Goal: Task Accomplishment & Management: Use online tool/utility

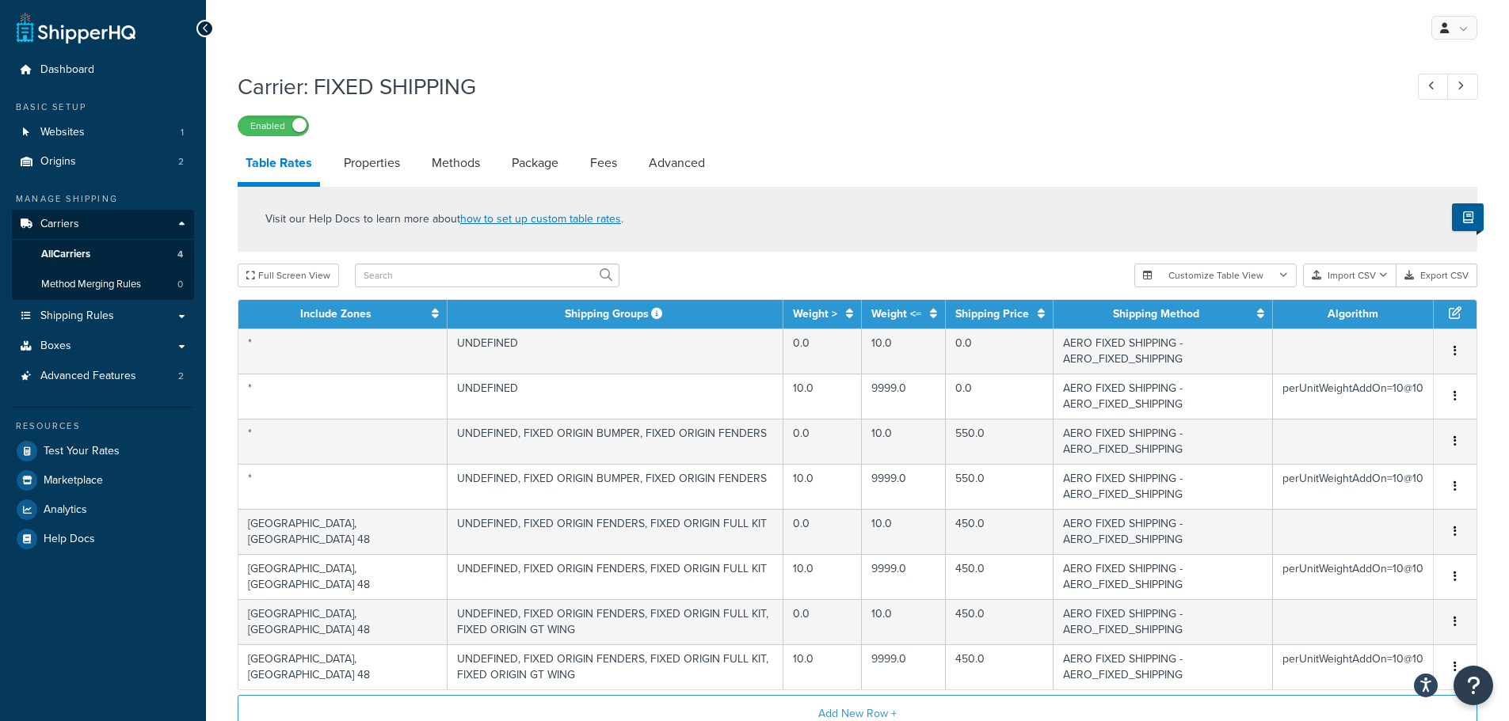
select select "25"
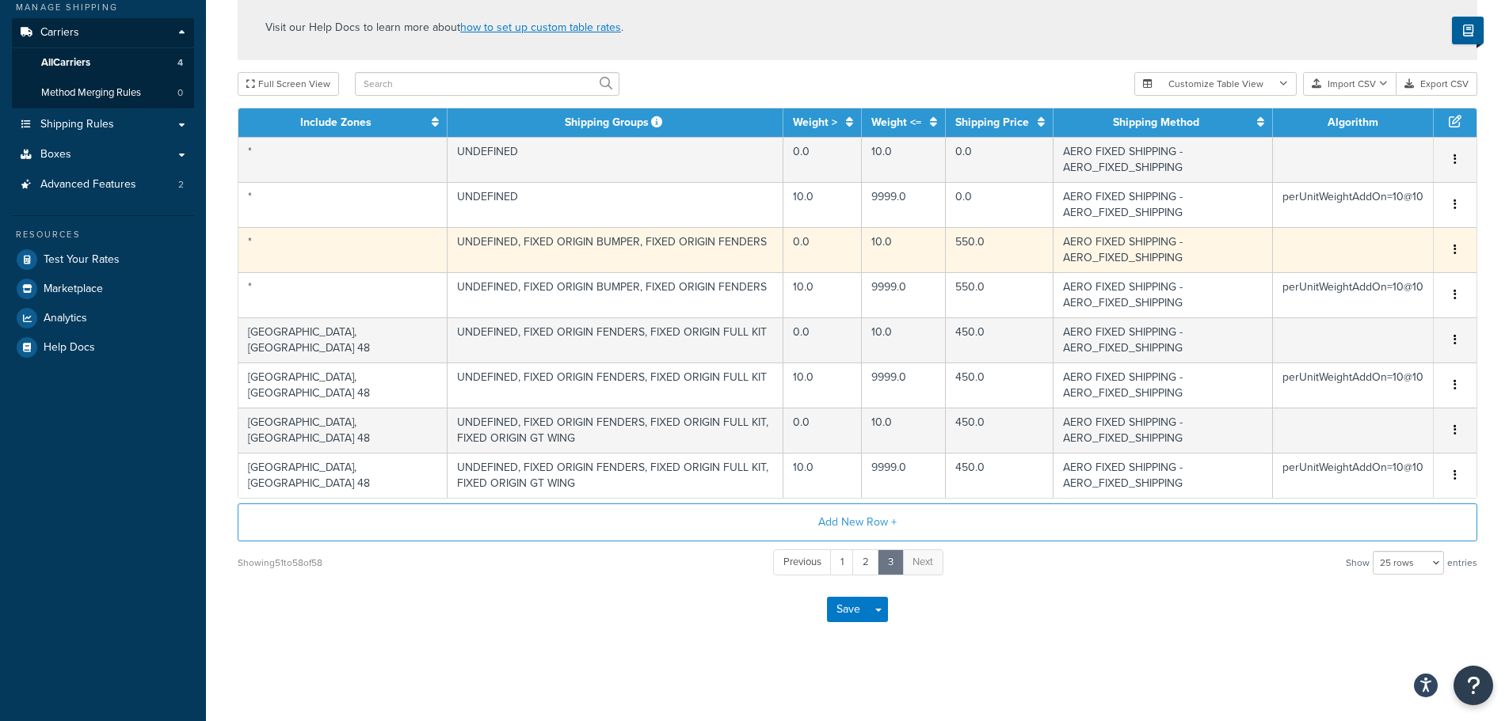
click at [1449, 246] on button "button" at bounding box center [1455, 250] width 13 height 17
click at [1349, 245] on div "Duplicate" at bounding box center [1374, 250] width 112 height 32
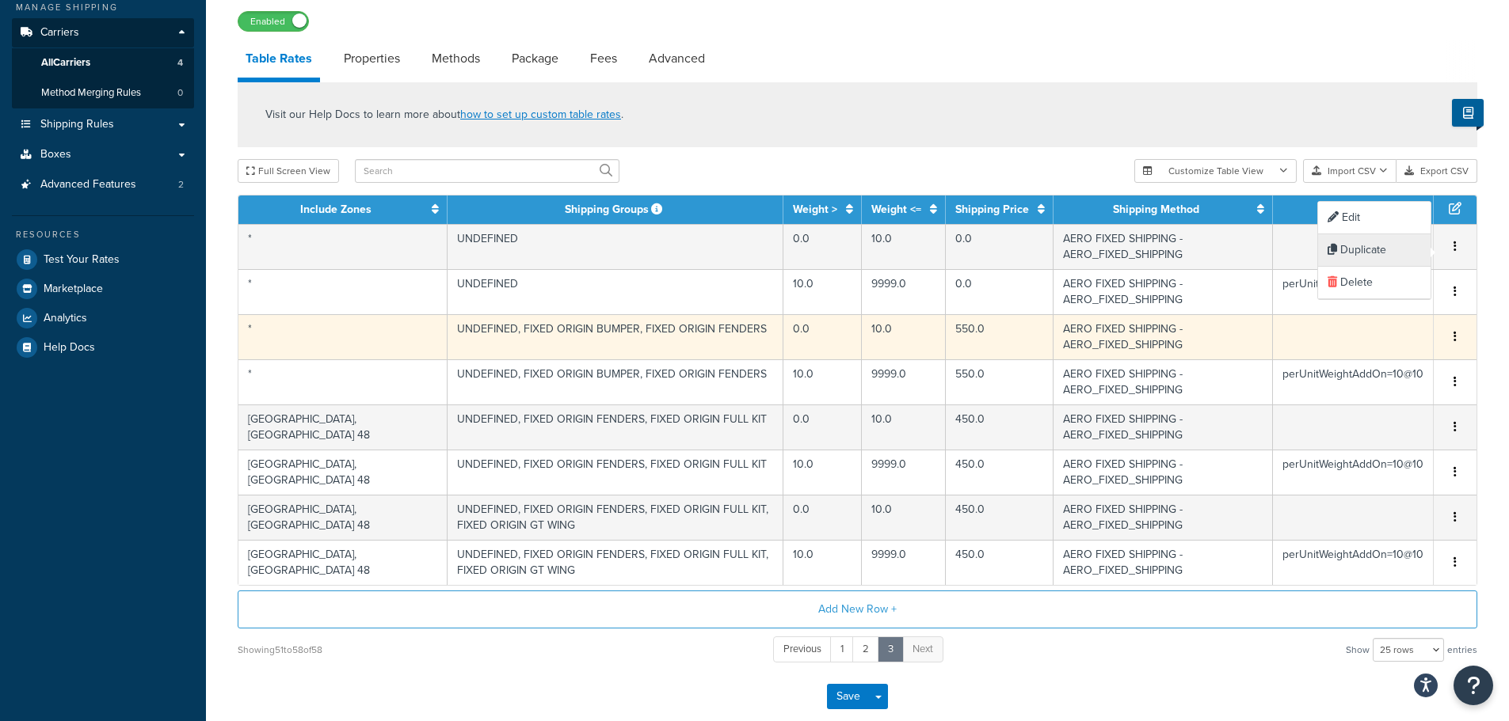
click at [1357, 250] on div "Duplicate" at bounding box center [1374, 250] width 112 height 32
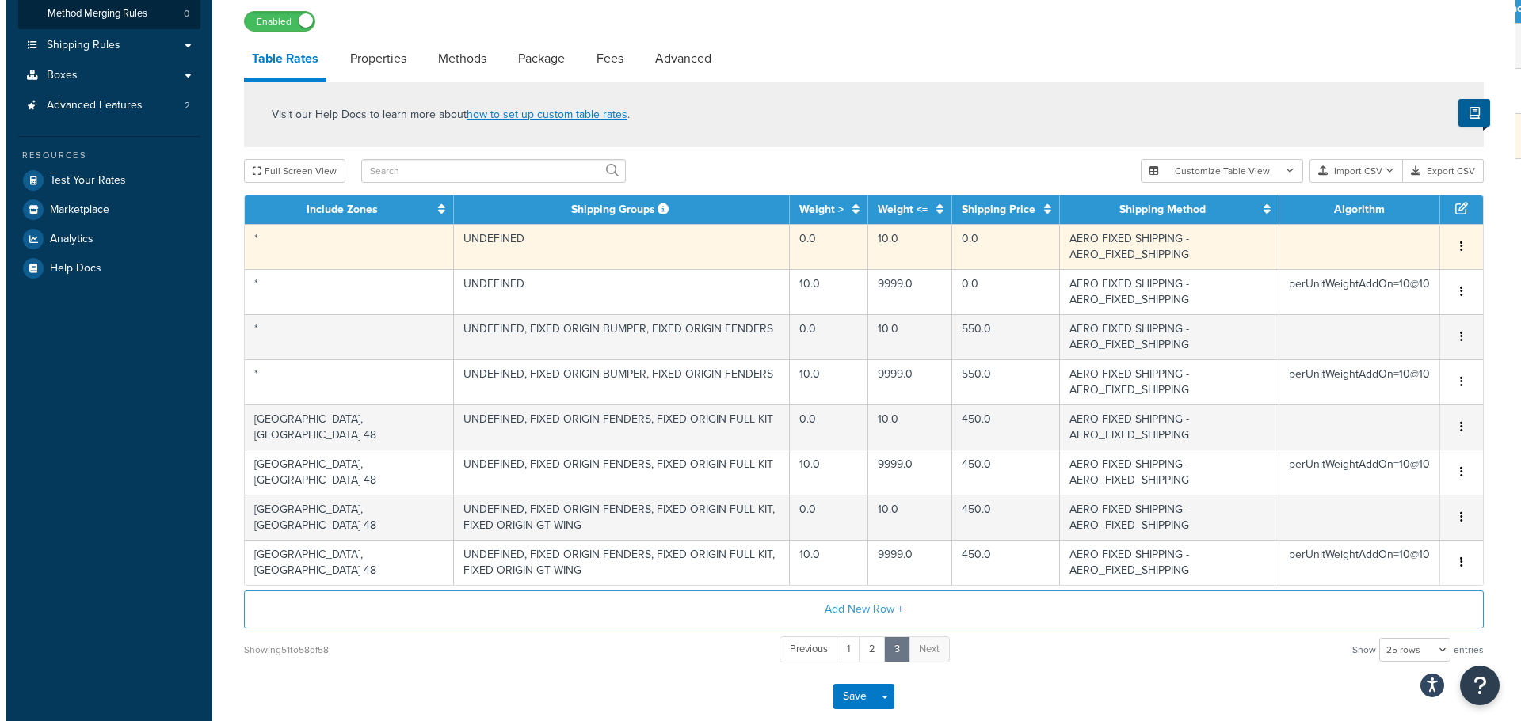
scroll to position [358, 0]
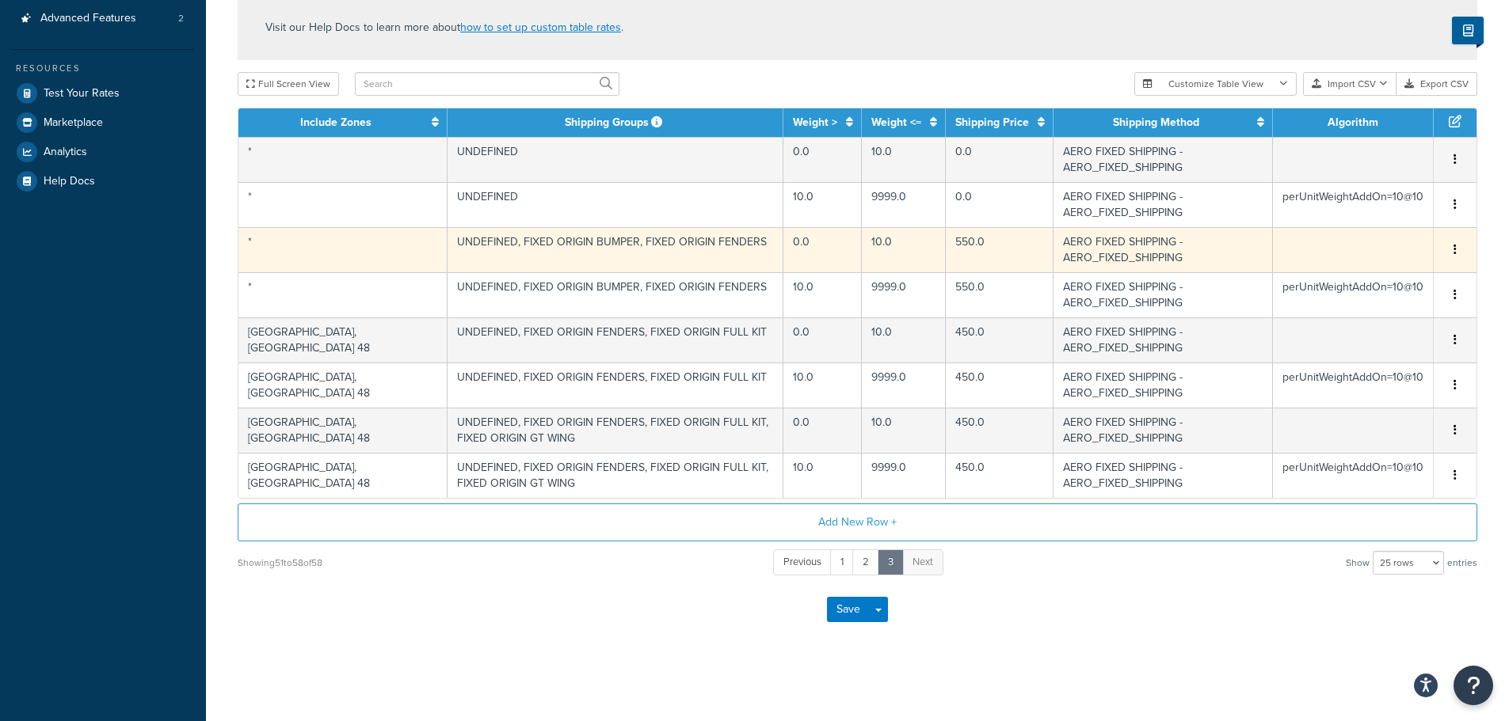
click at [1461, 250] on span "Edit Duplicate Delete" at bounding box center [1455, 250] width 24 height 17
click at [1456, 249] on button "button" at bounding box center [1455, 250] width 13 height 17
click at [1348, 240] on div "Duplicate" at bounding box center [1374, 250] width 112 height 32
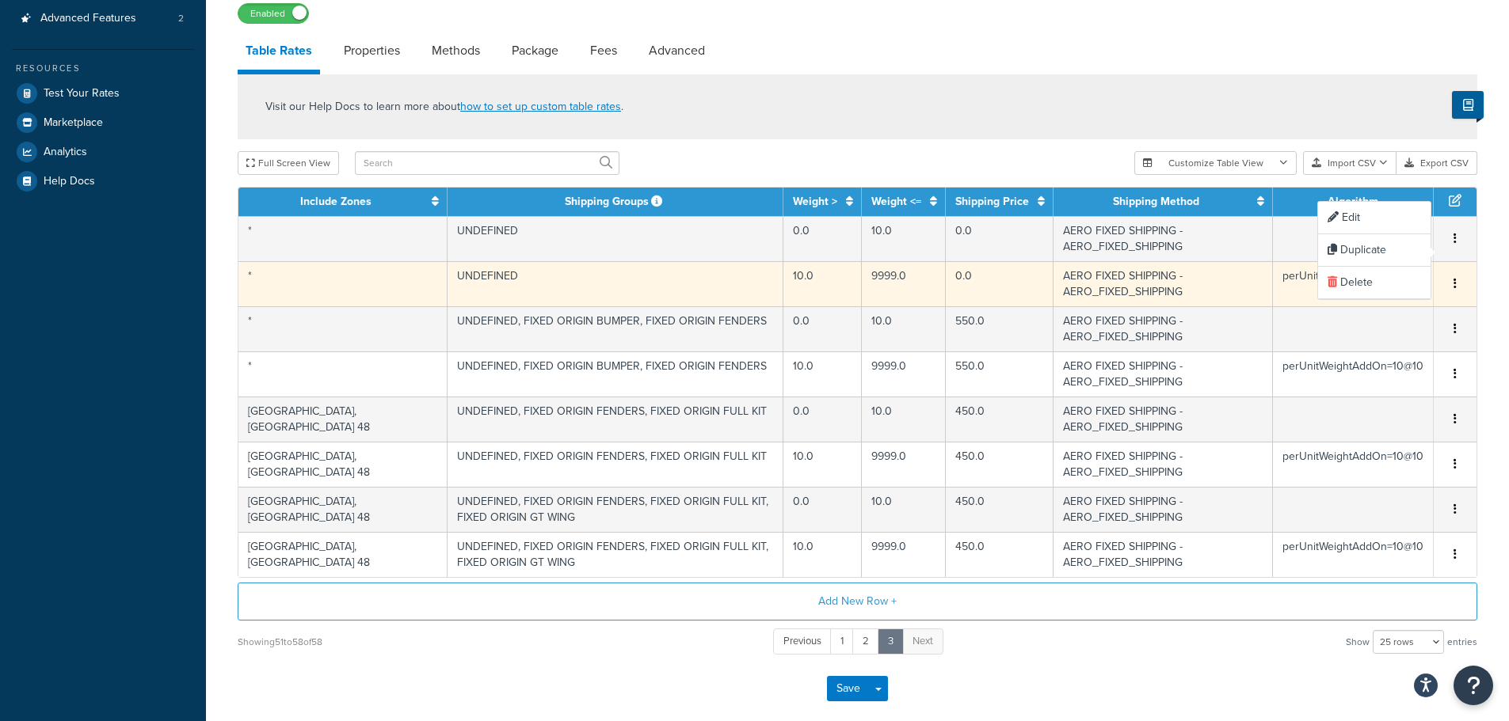
click at [447, 261] on td "UNDEFINED" at bounding box center [615, 283] width 336 height 45
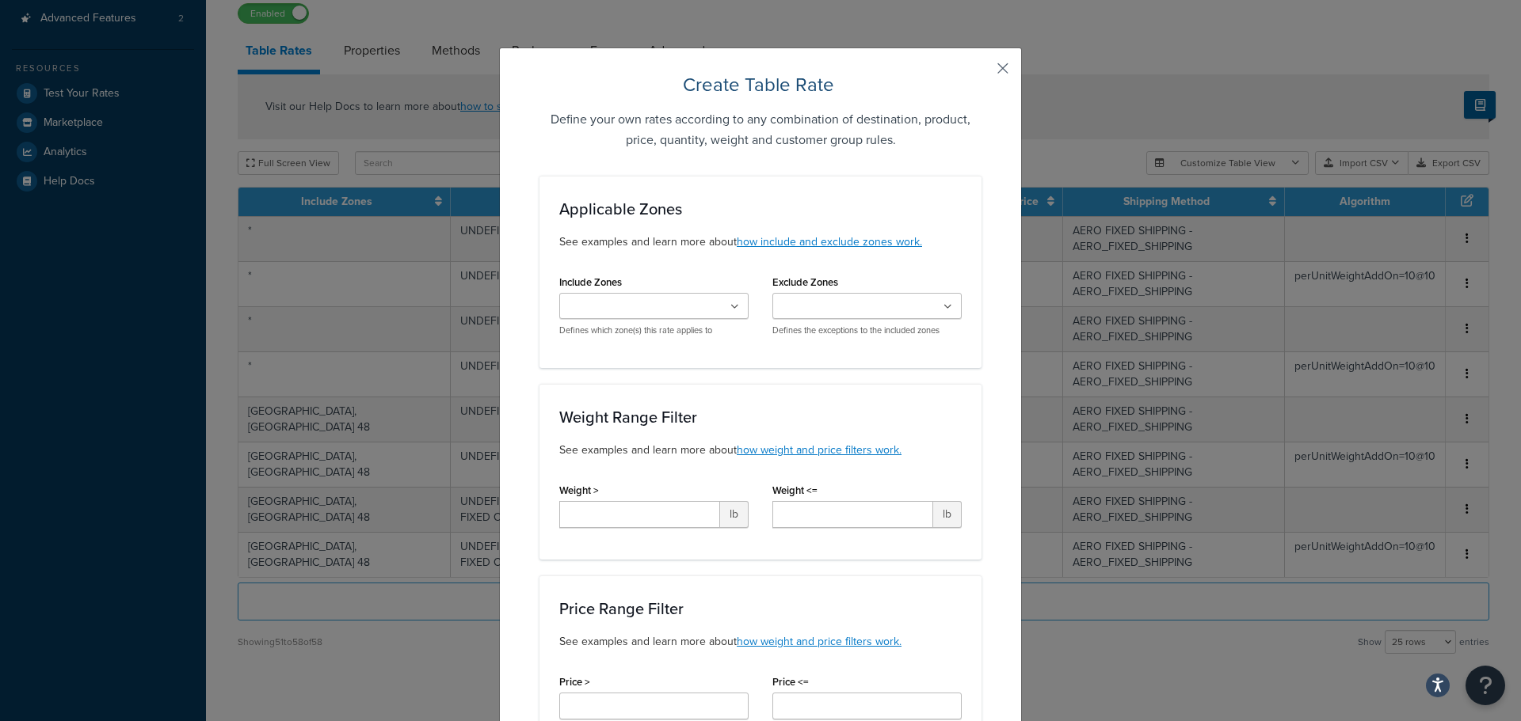
click at [981, 72] on button "button" at bounding box center [979, 74] width 4 height 4
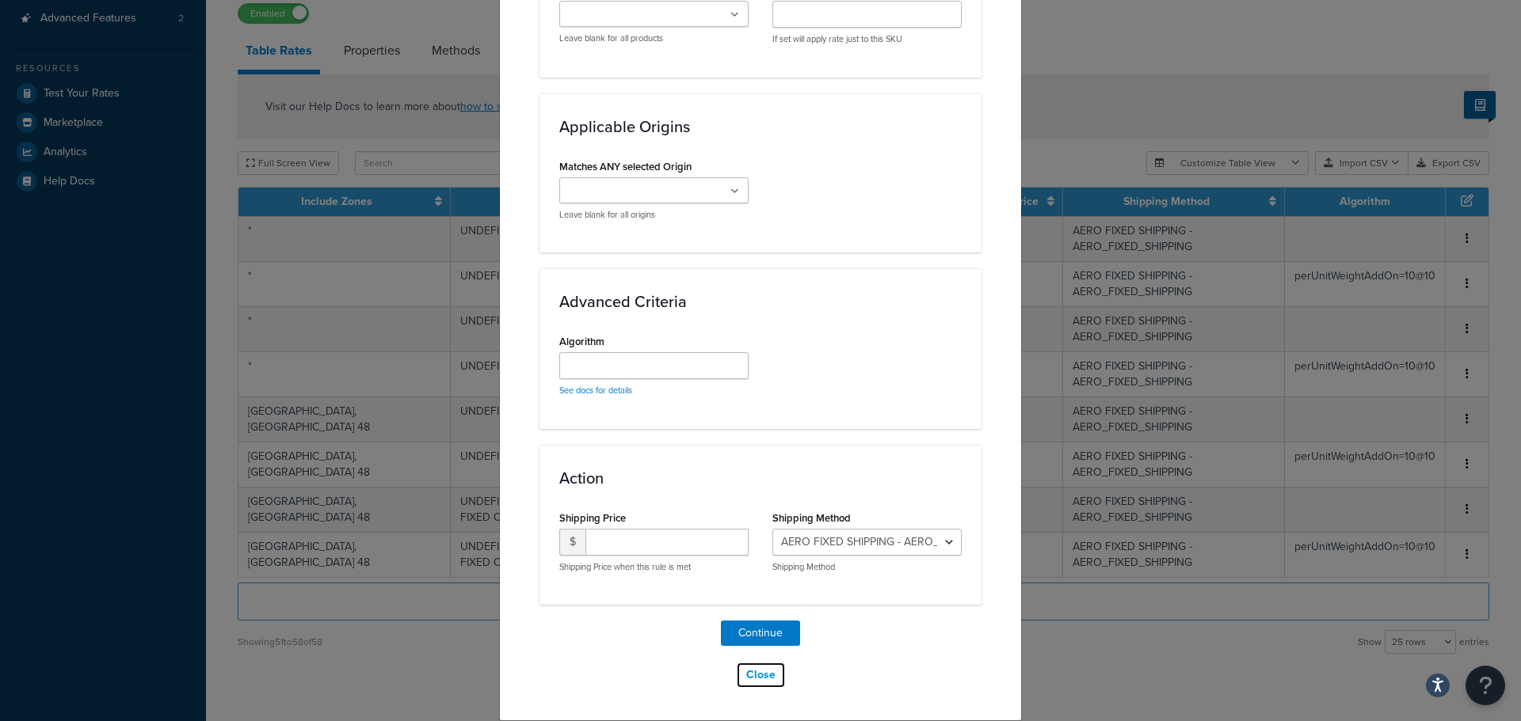
click at [752, 676] on button "Close" at bounding box center [761, 675] width 50 height 27
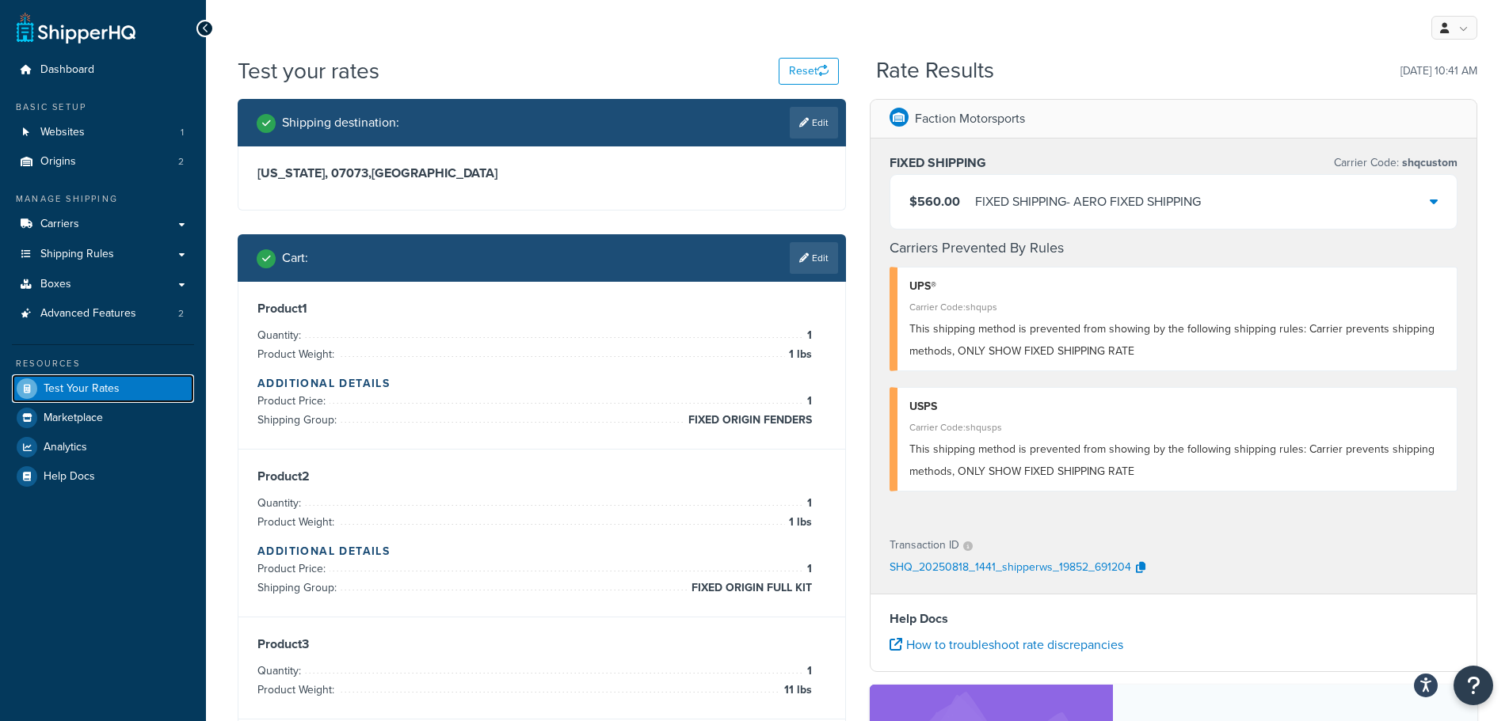
click at [128, 386] on link "Test Your Rates" at bounding box center [103, 389] width 182 height 29
click at [87, 326] on link "Advanced Features 2" at bounding box center [103, 313] width 182 height 29
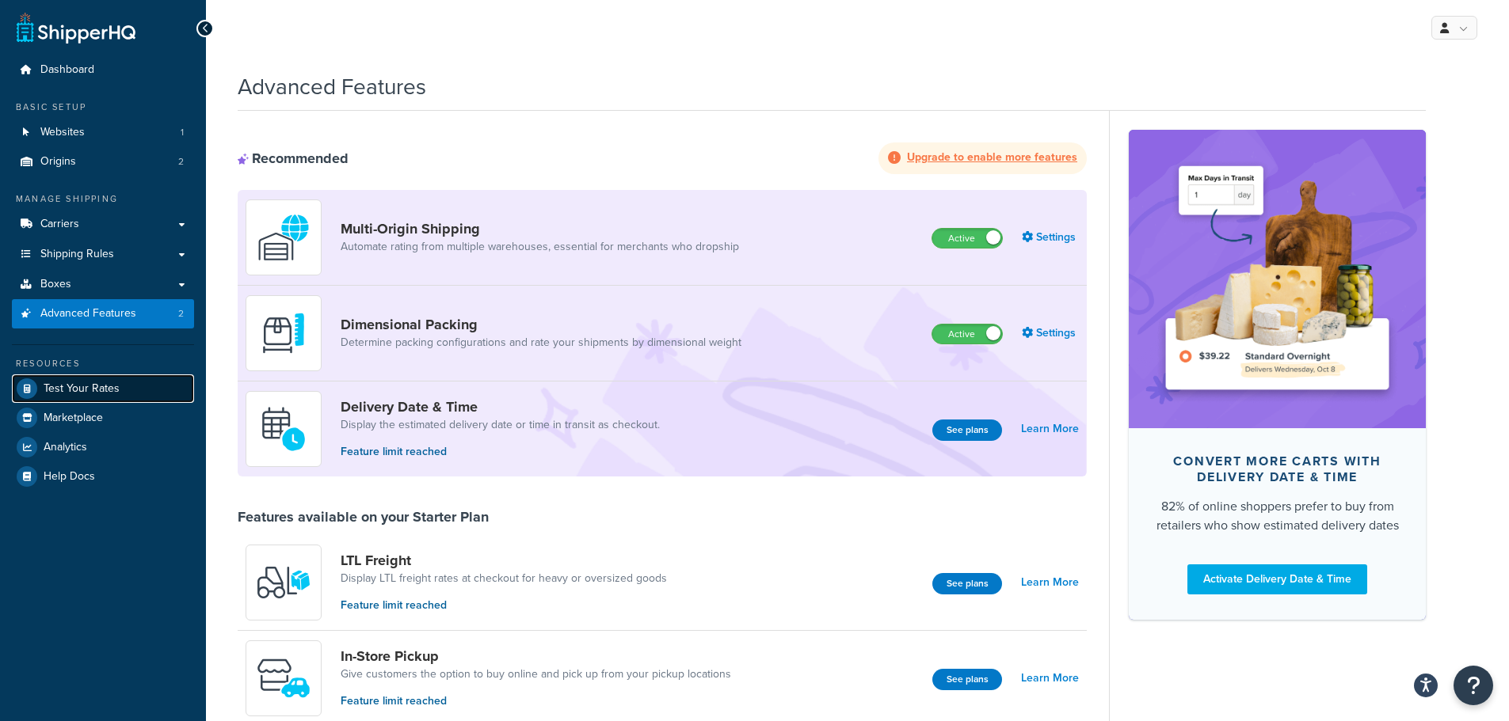
click at [93, 386] on span "Test Your Rates" at bounding box center [82, 389] width 76 height 13
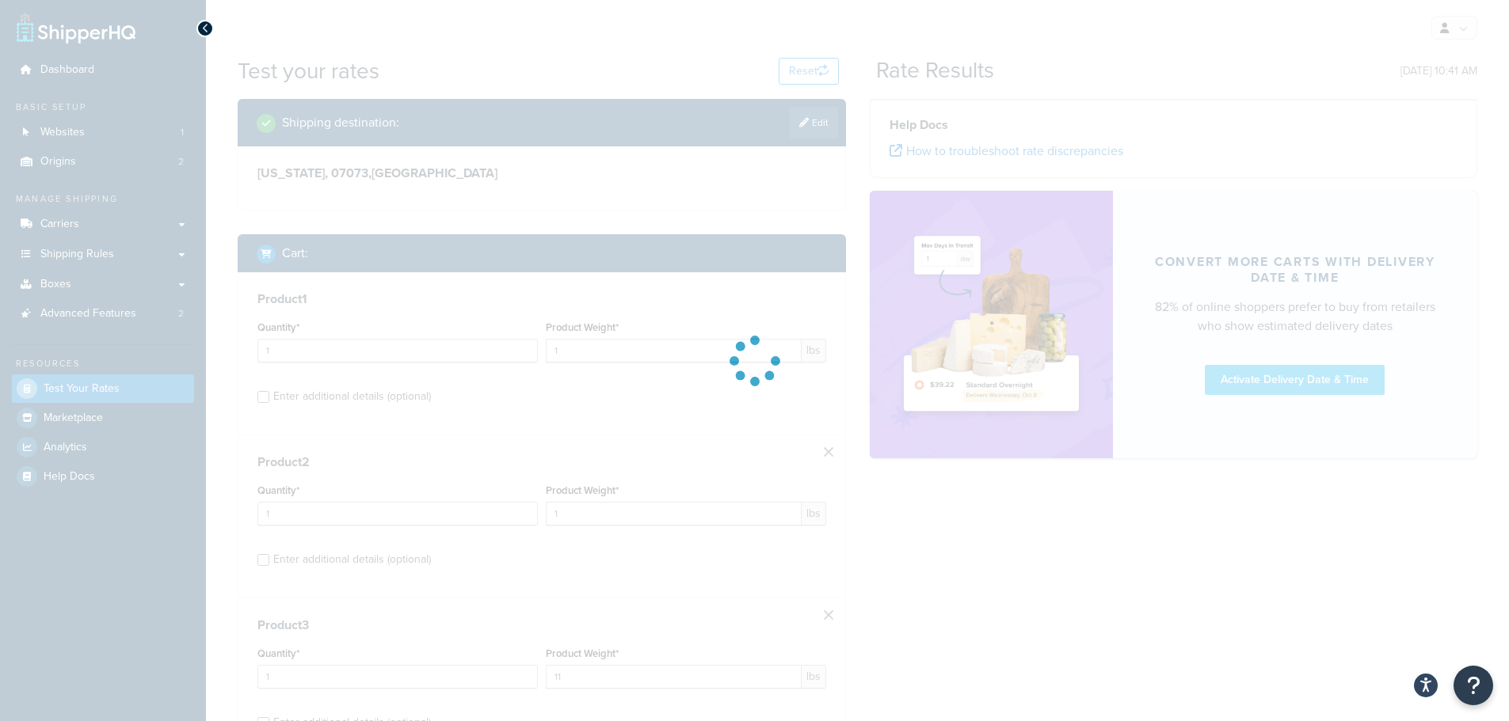
scroll to position [207, 0]
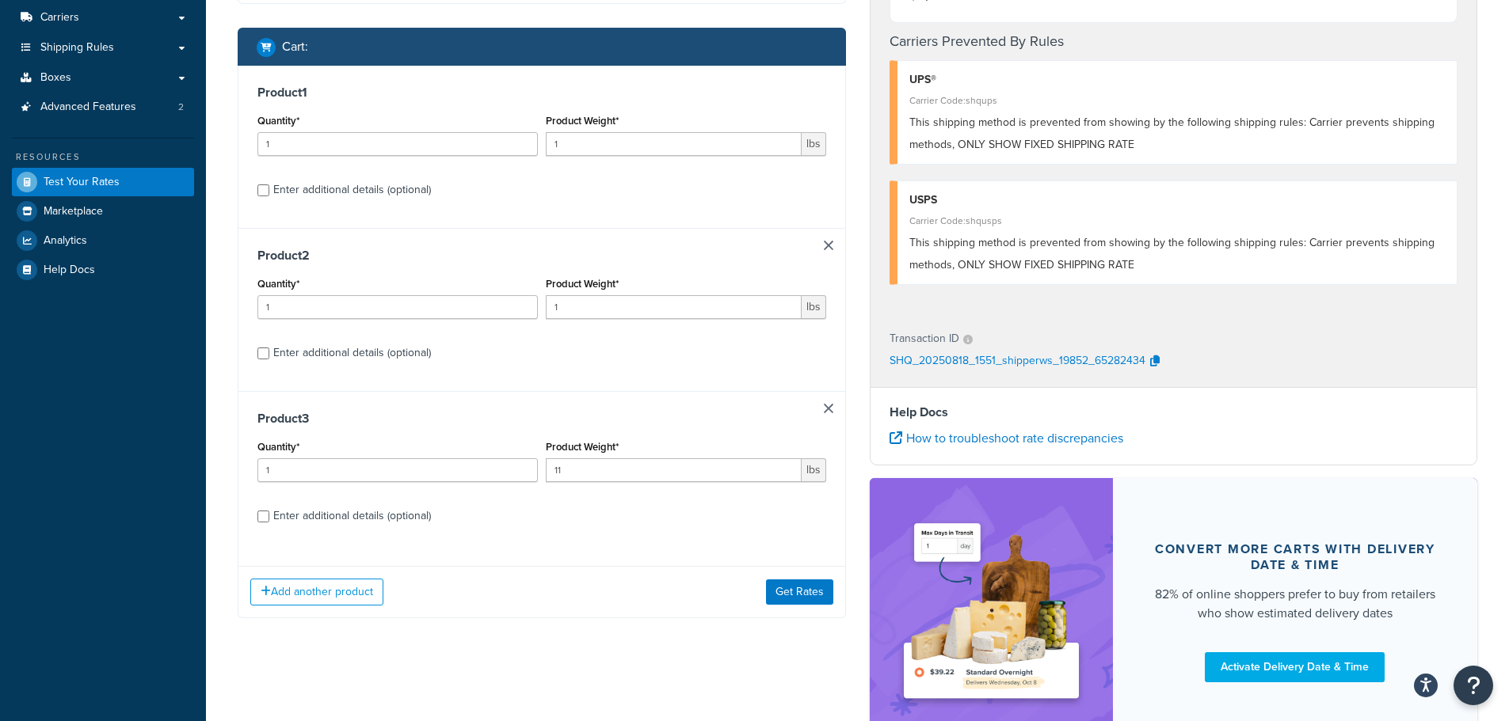
click at [364, 513] on div "Enter additional details (optional)" at bounding box center [352, 516] width 158 height 22
click at [269, 513] on input "Enter additional details (optional)" at bounding box center [263, 517] width 12 height 12
checkbox input "true"
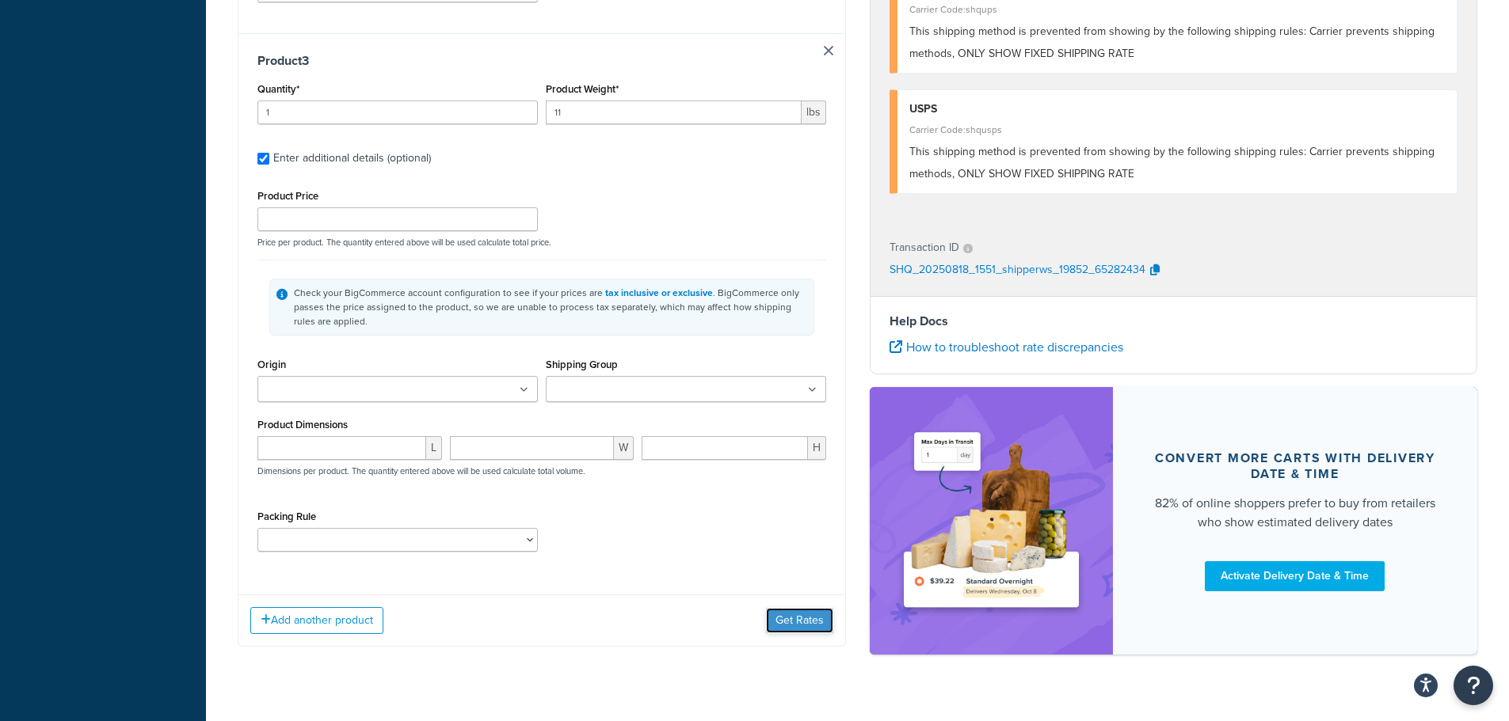
click at [811, 626] on button "Get Rates" at bounding box center [799, 620] width 67 height 25
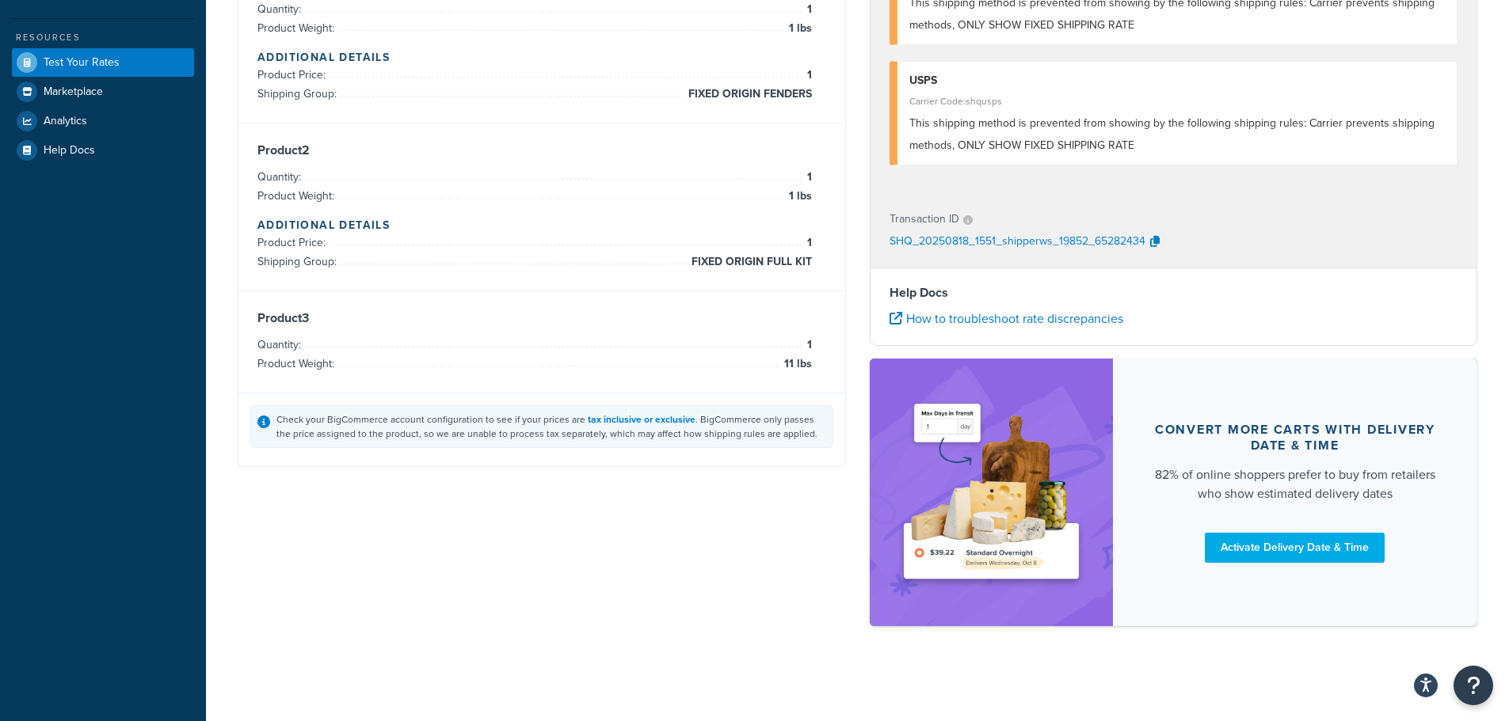
scroll to position [0, 0]
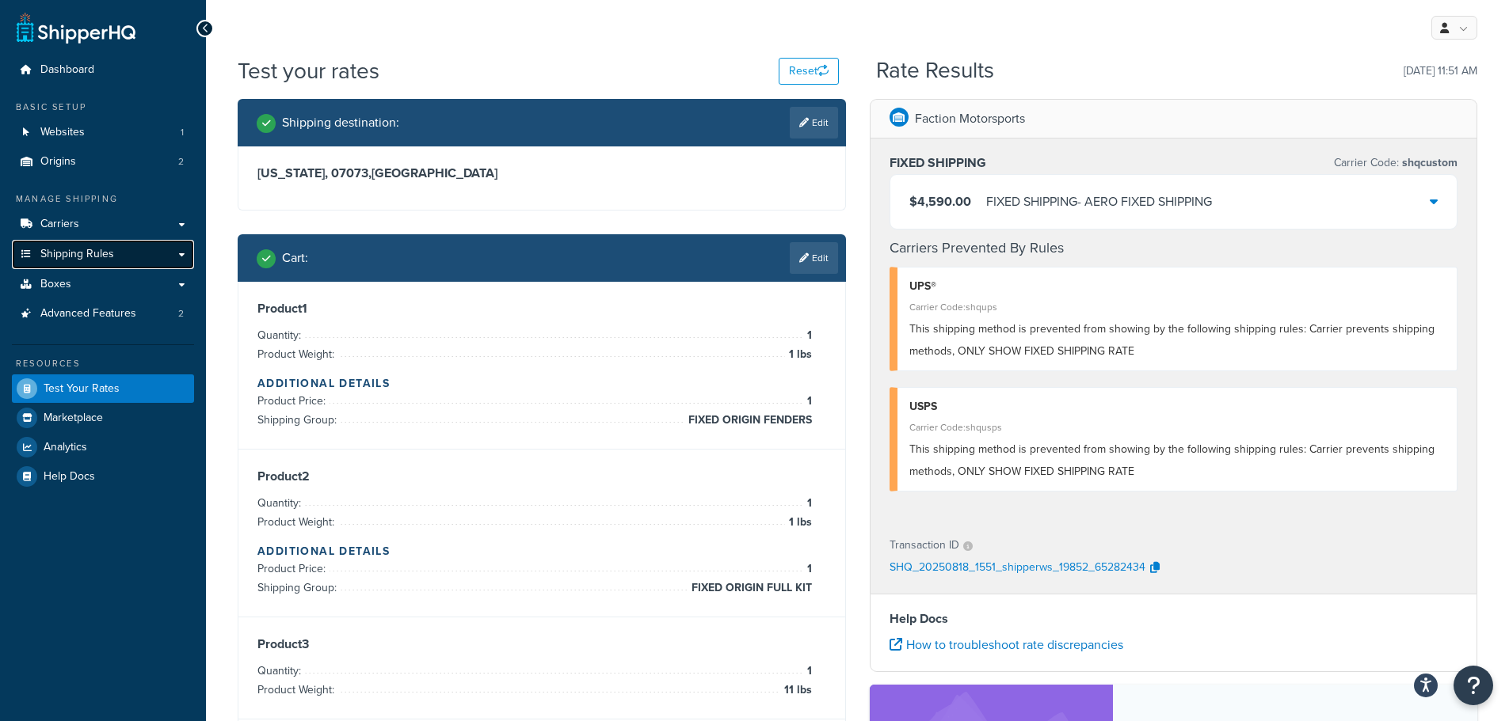
click at [83, 250] on span "Shipping Rules" at bounding box center [77, 254] width 74 height 13
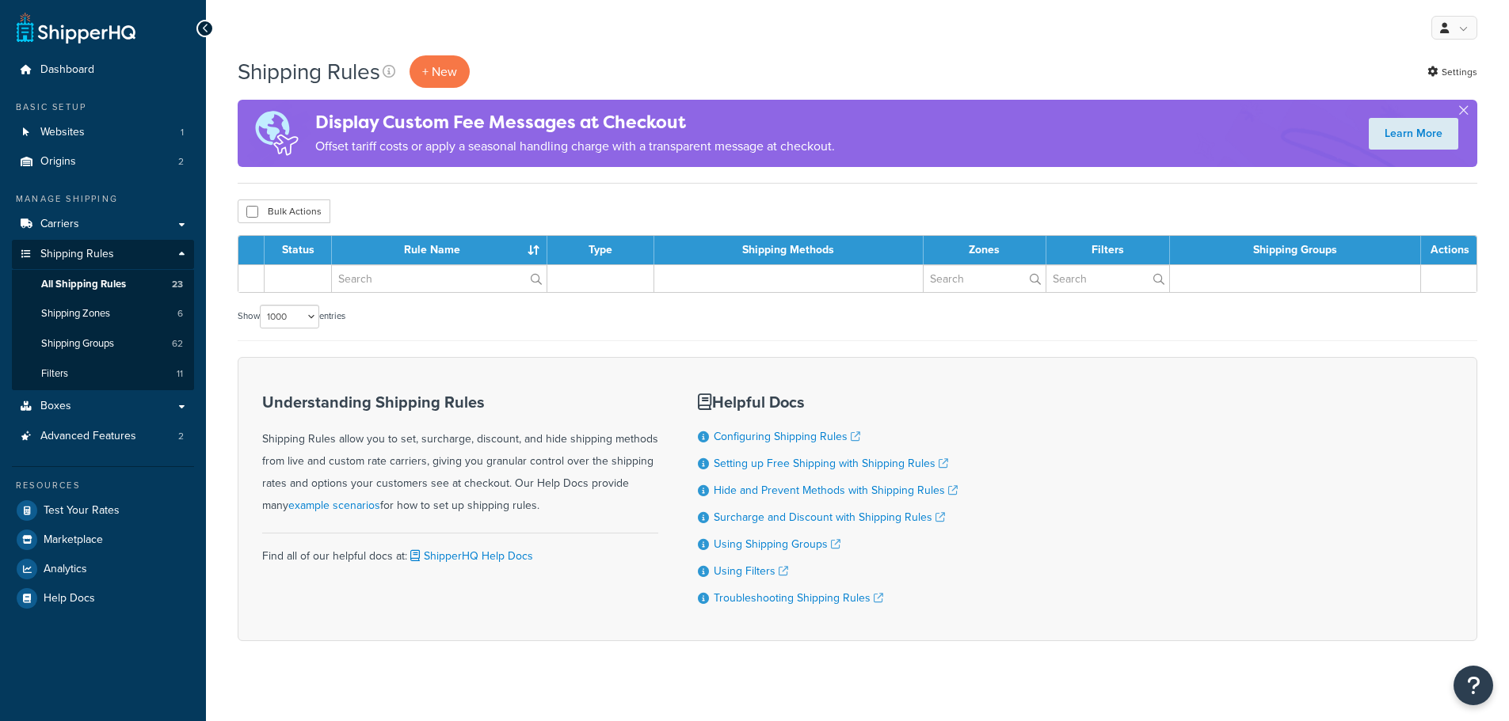
select select "1000"
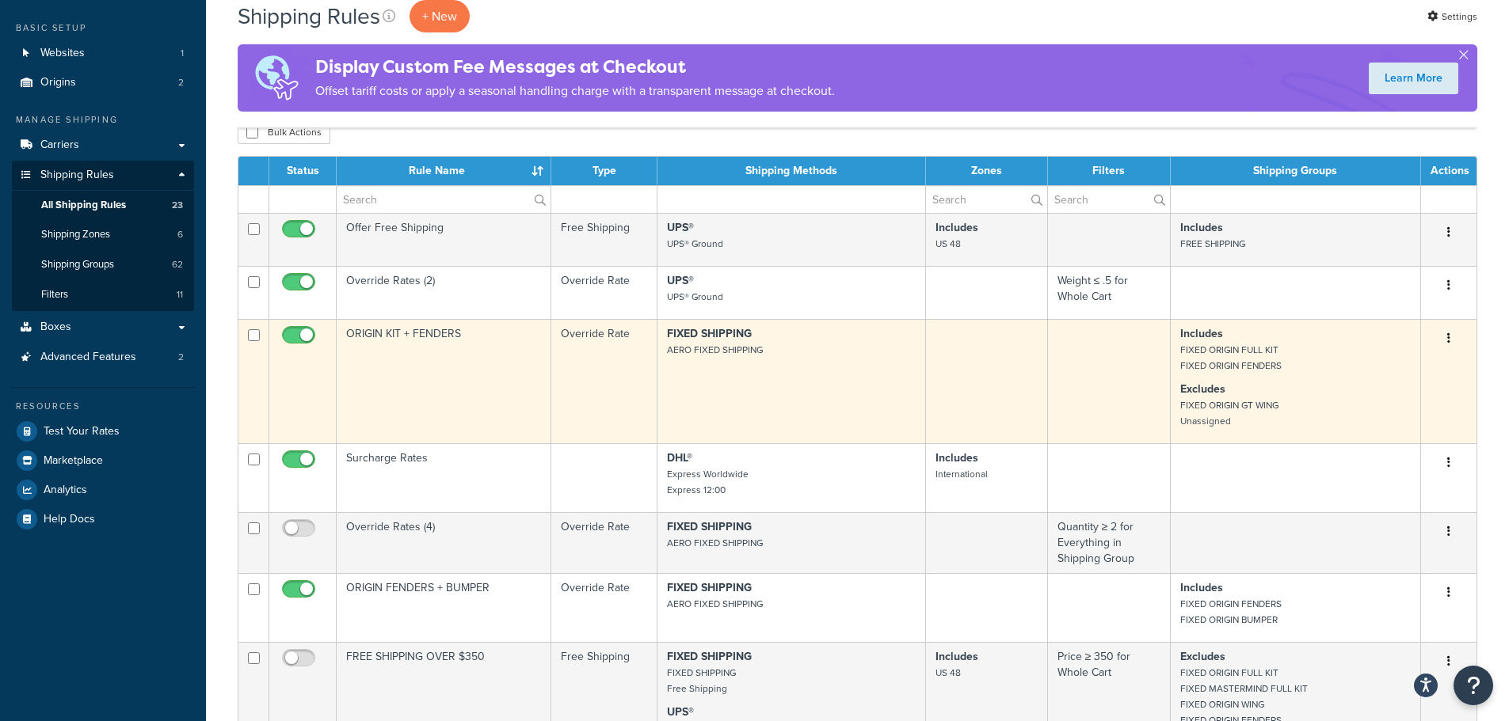
scroll to position [158, 0]
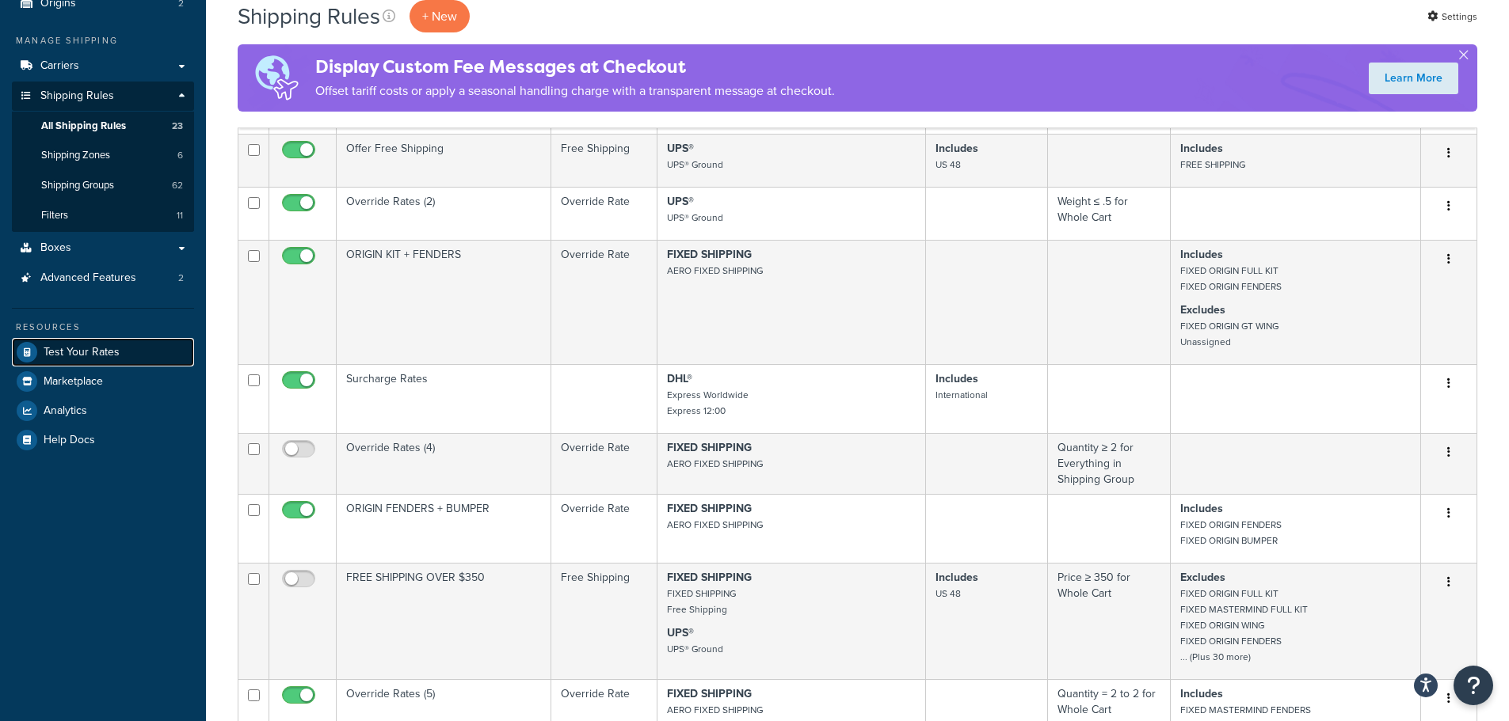
click at [97, 357] on span "Test Your Rates" at bounding box center [82, 352] width 76 height 13
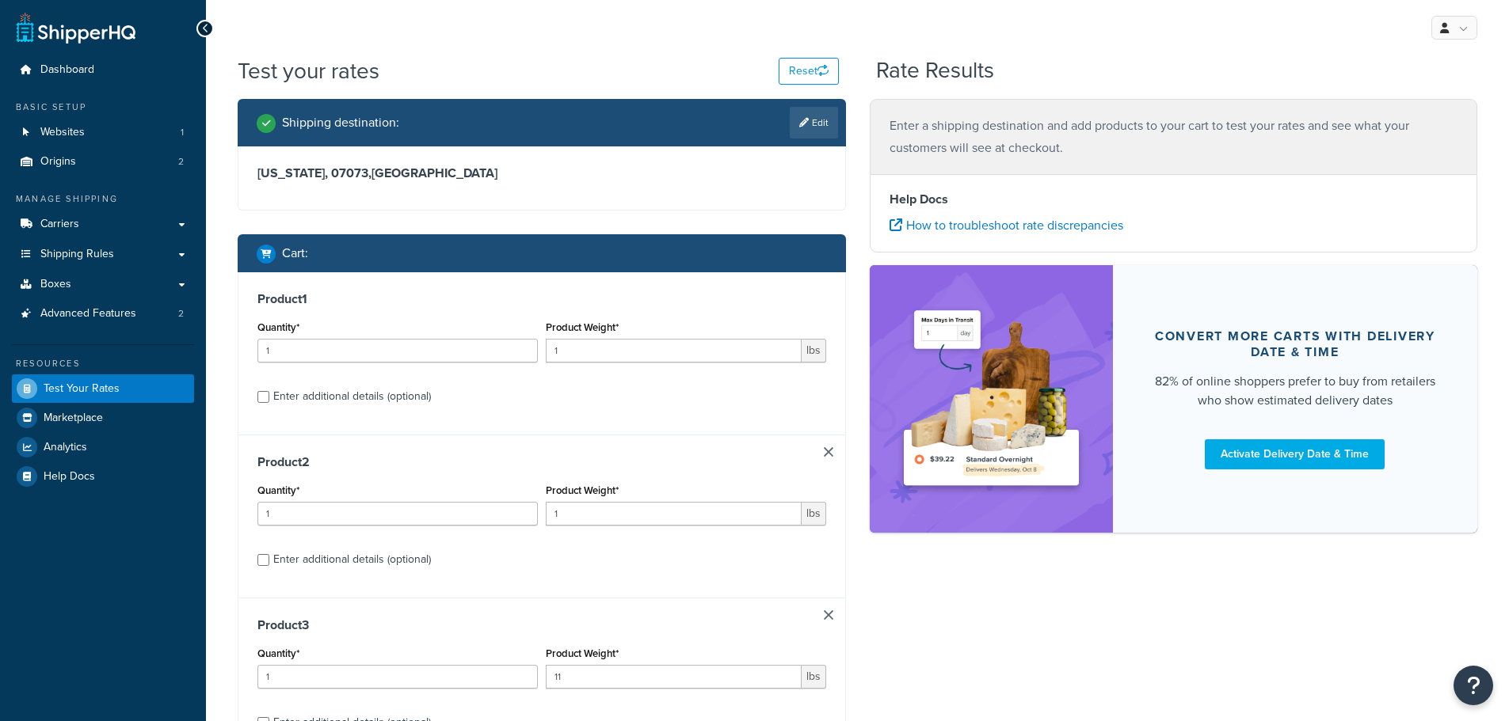
scroll to position [207, 0]
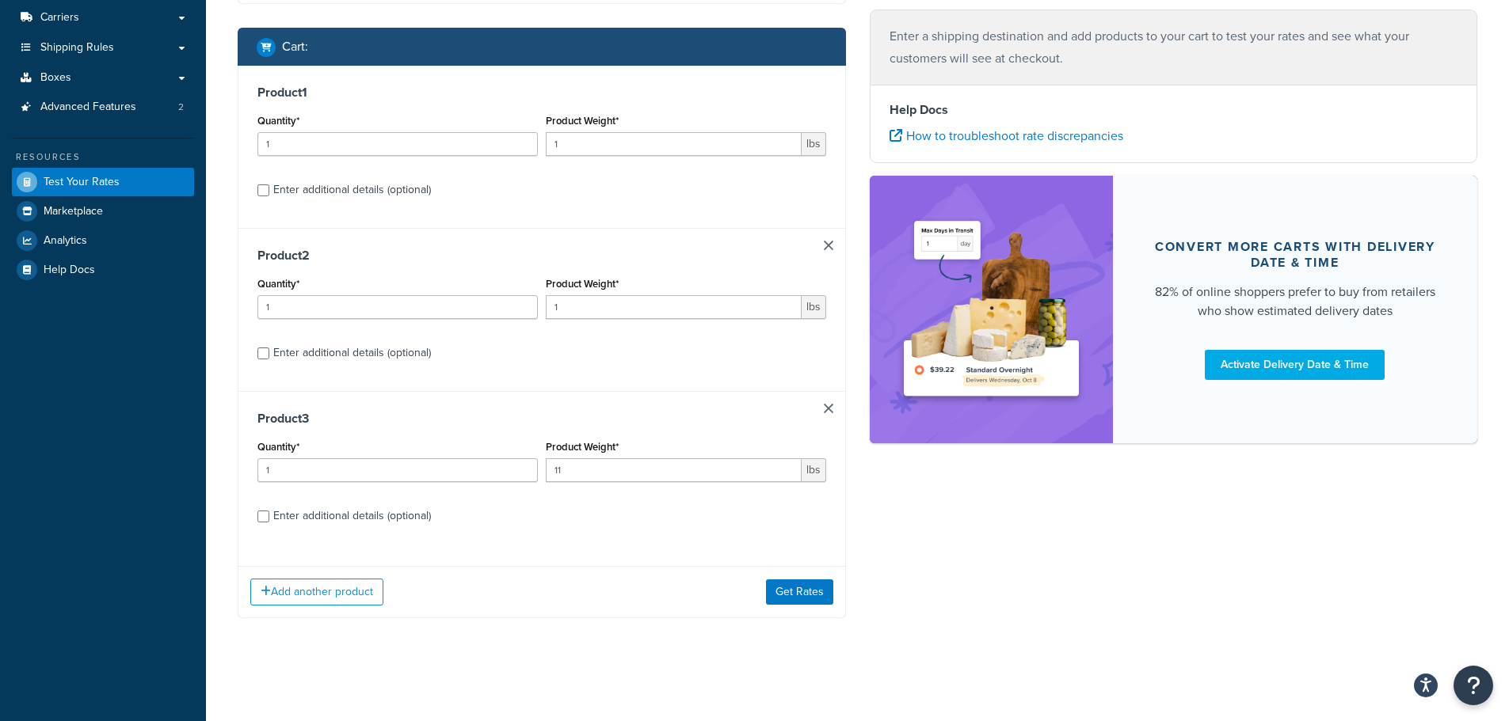
click at [773, 575] on div "Add another product Get Rates" at bounding box center [541, 591] width 607 height 51
click at [785, 596] on button "Get Rates" at bounding box center [799, 592] width 67 height 25
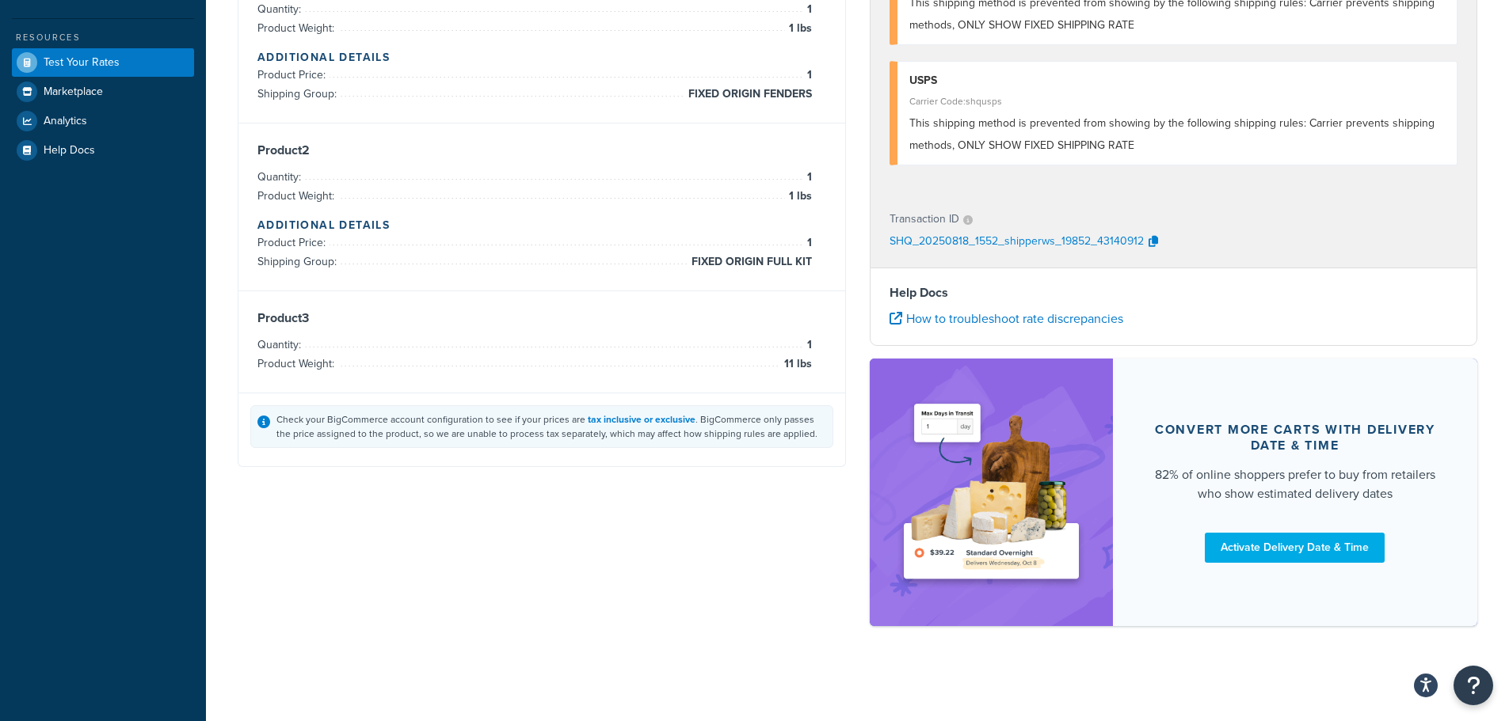
scroll to position [0, 0]
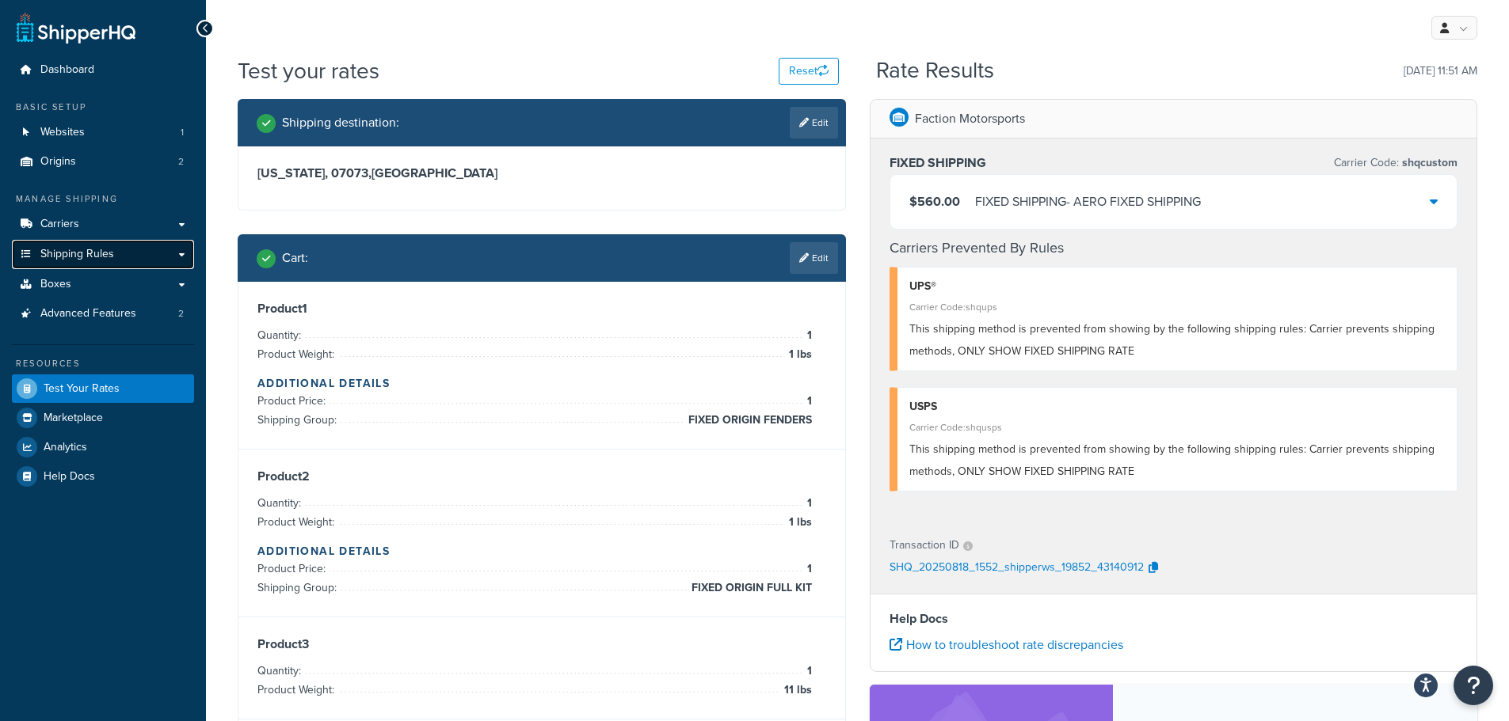
click at [89, 242] on link "Shipping Rules" at bounding box center [103, 254] width 182 height 29
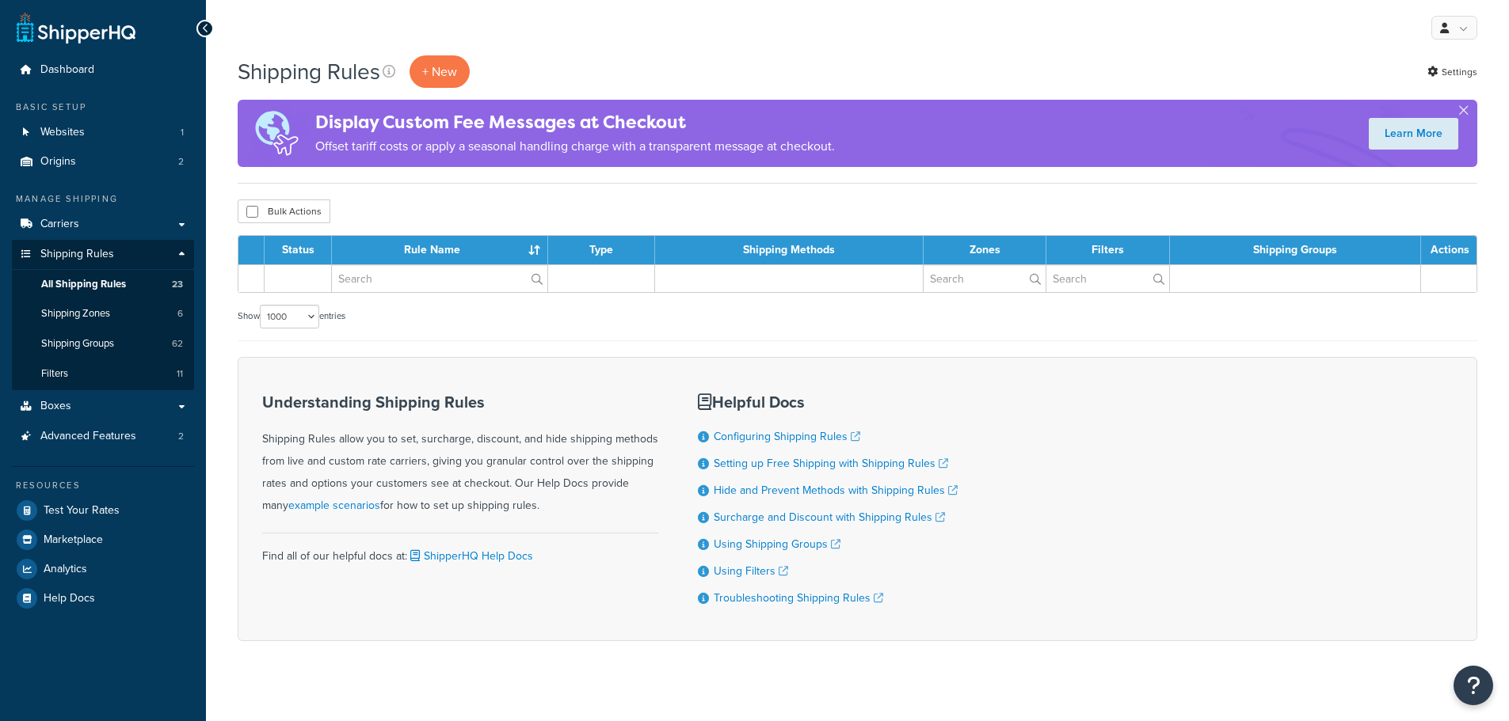
select select "1000"
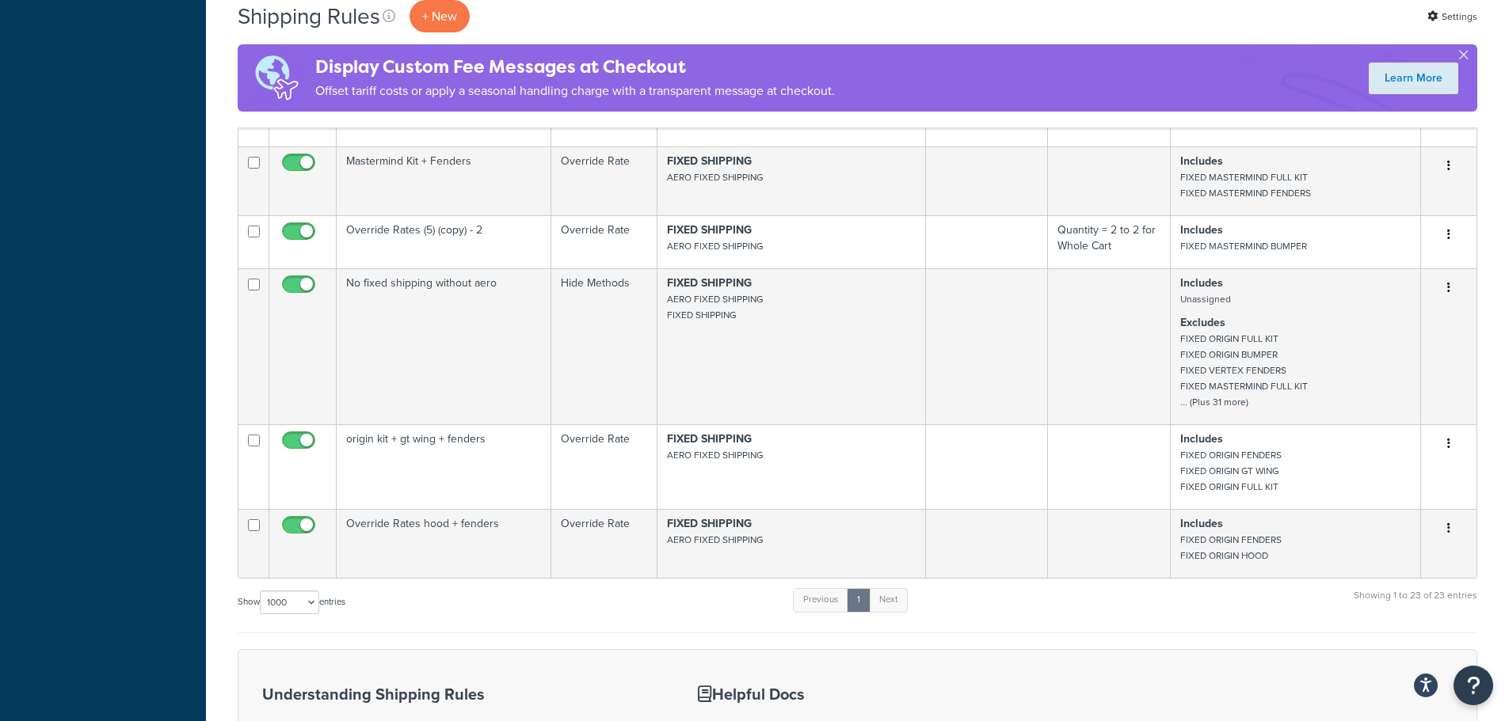
scroll to position [1346, 0]
